Goal: Task Accomplishment & Management: Use online tool/utility

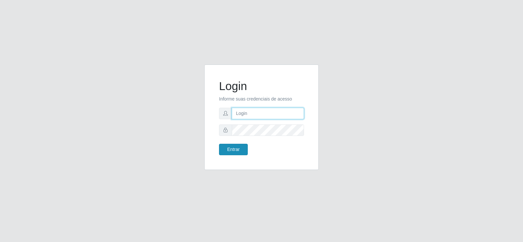
type input "[EMAIL_ADDRESS][DOMAIN_NAME]"
click at [240, 149] on button "Entrar" at bounding box center [233, 149] width 29 height 11
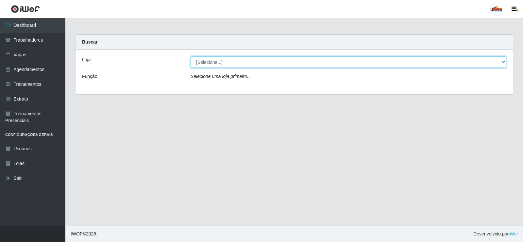
click at [239, 64] on select "[Selecione...] Supermercado Tadeu - [GEOGRAPHIC_DATA]" at bounding box center [349, 61] width 316 height 11
select select "195"
click at [191, 56] on select "[Selecione...] Supermercado Tadeu - [GEOGRAPHIC_DATA]" at bounding box center [349, 61] width 316 height 11
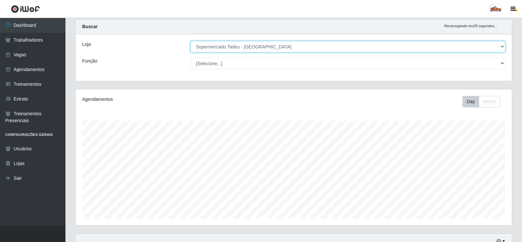
scroll to position [193, 0]
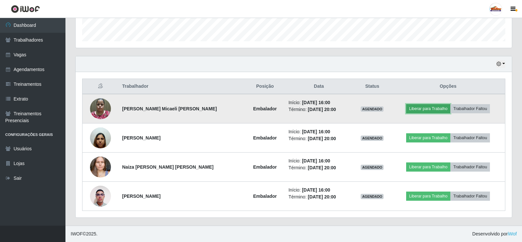
click at [412, 108] on button "Liberar para Trabalho" at bounding box center [428, 108] width 44 height 9
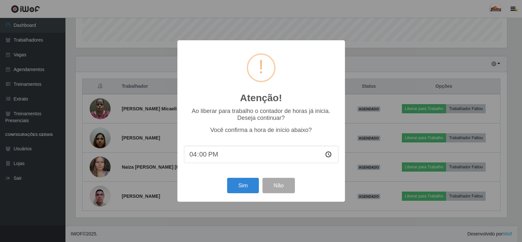
scroll to position [136, 433]
click at [248, 186] on button "Sim" at bounding box center [244, 185] width 32 height 15
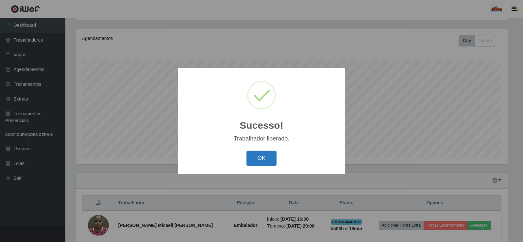
click at [257, 162] on button "OK" at bounding box center [262, 157] width 30 height 15
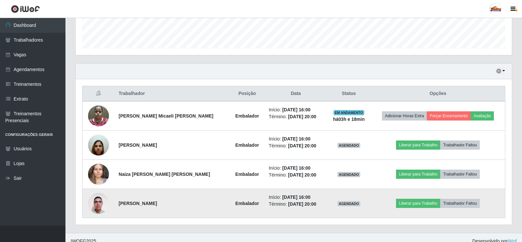
scroll to position [193, 0]
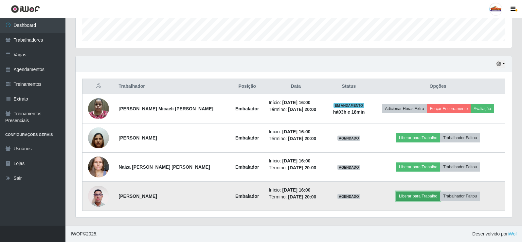
click at [399, 195] on button "Liberar para Trabalho" at bounding box center [418, 195] width 44 height 9
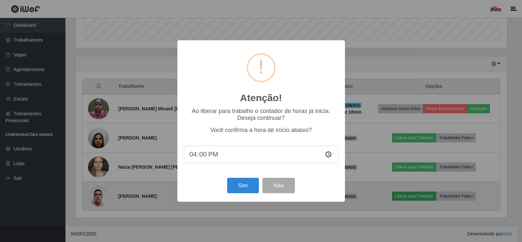
scroll to position [136, 433]
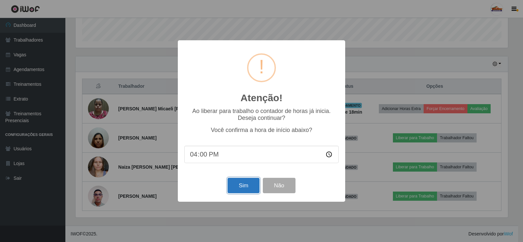
click at [248, 184] on button "Sim" at bounding box center [244, 185] width 32 height 15
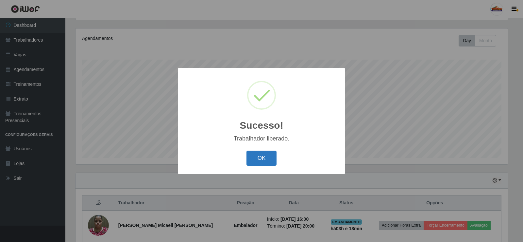
click at [267, 156] on button "OK" at bounding box center [262, 157] width 30 height 15
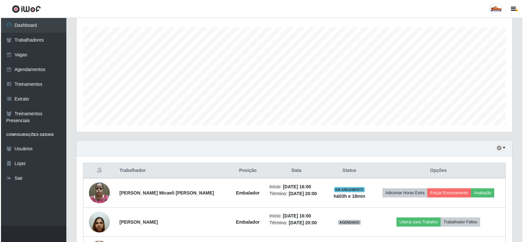
scroll to position [193, 0]
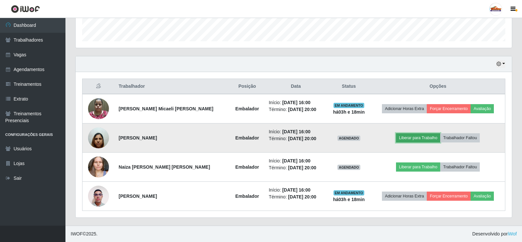
click at [402, 138] on button "Liberar para Trabalho" at bounding box center [418, 137] width 44 height 9
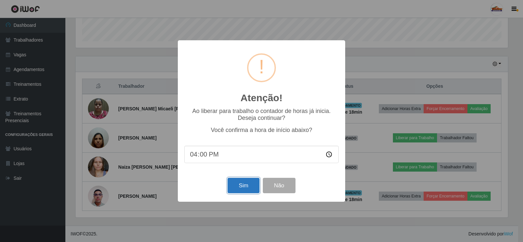
click at [242, 186] on button "Sim" at bounding box center [244, 185] width 32 height 15
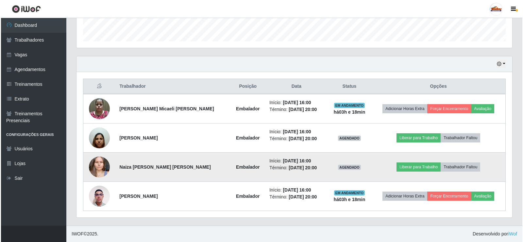
scroll to position [0, 0]
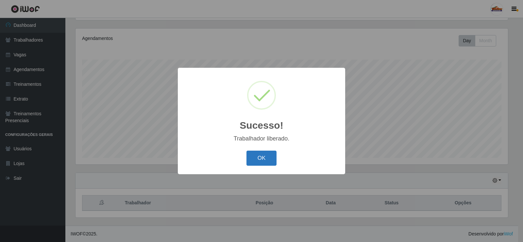
click at [257, 157] on button "OK" at bounding box center [262, 157] width 30 height 15
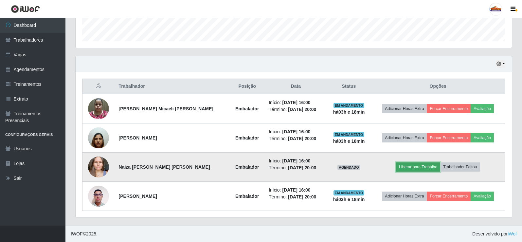
click at [420, 167] on button "Liberar para Trabalho" at bounding box center [418, 166] width 44 height 9
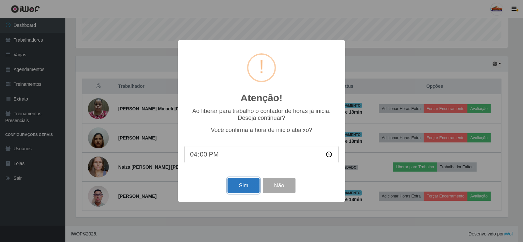
click at [250, 184] on button "Sim" at bounding box center [244, 185] width 32 height 15
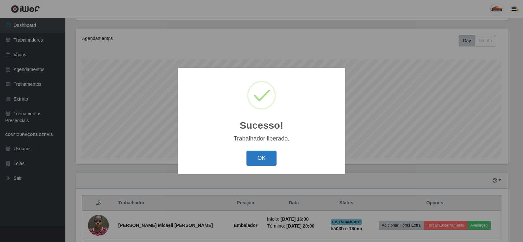
click at [260, 159] on button "OK" at bounding box center [262, 157] width 30 height 15
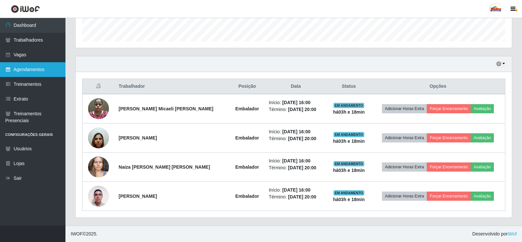
click at [35, 73] on link "Agendamentos" at bounding box center [32, 69] width 65 height 15
